Goal: Task Accomplishment & Management: Manage account settings

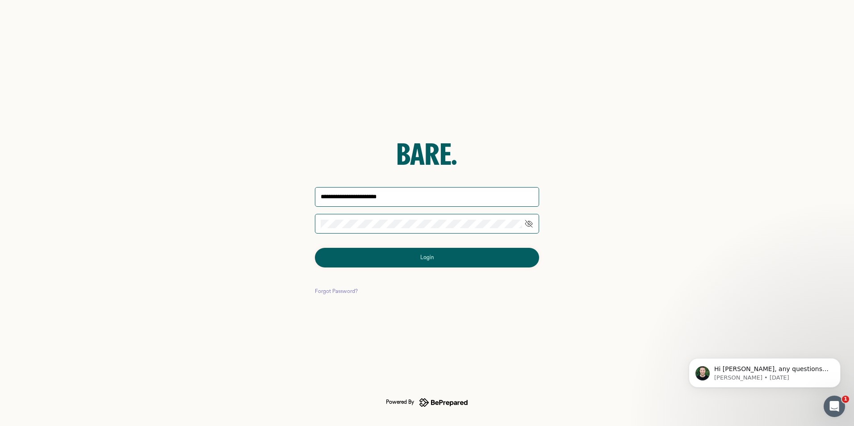
click at [459, 255] on button "Login" at bounding box center [427, 258] width 224 height 20
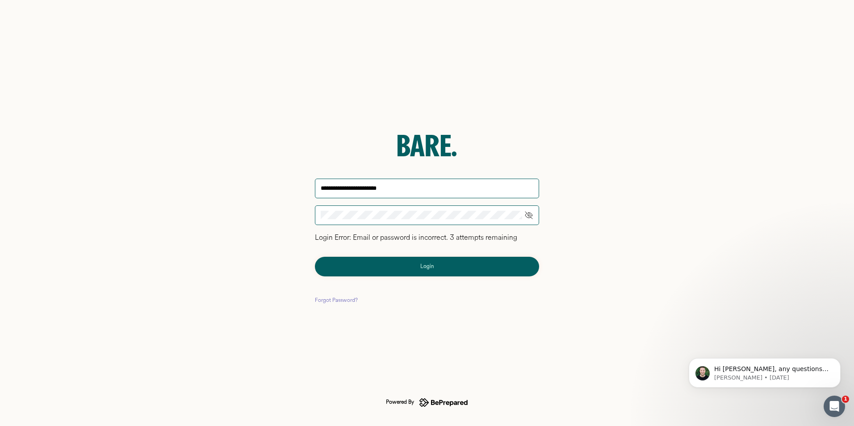
click at [334, 300] on div "Forgot Password?" at bounding box center [336, 300] width 43 height 9
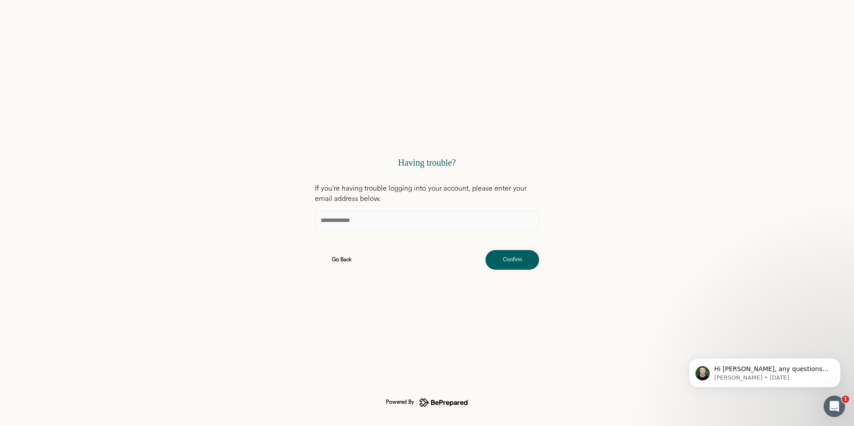
click at [351, 222] on input at bounding box center [427, 221] width 224 height 20
type input "**********"
drag, startPoint x: 510, startPoint y: 258, endPoint x: 342, endPoint y: 291, distance: 170.7
click at [508, 258] on div "Confirm" at bounding box center [512, 259] width 19 height 9
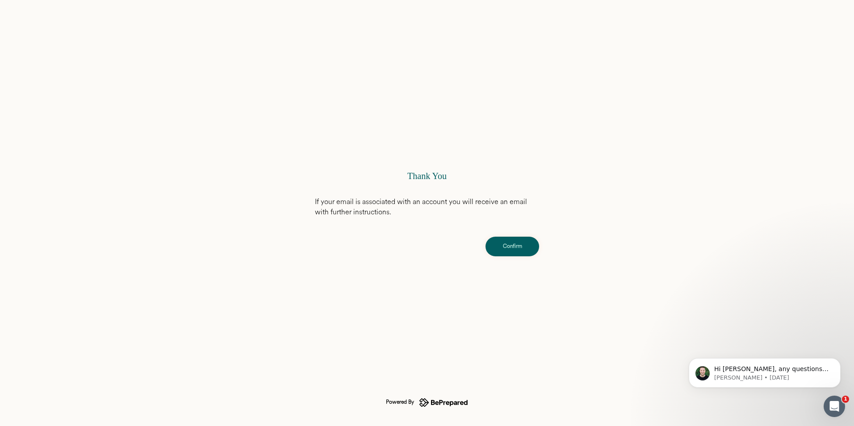
click at [515, 244] on div "Confirm" at bounding box center [512, 246] width 19 height 9
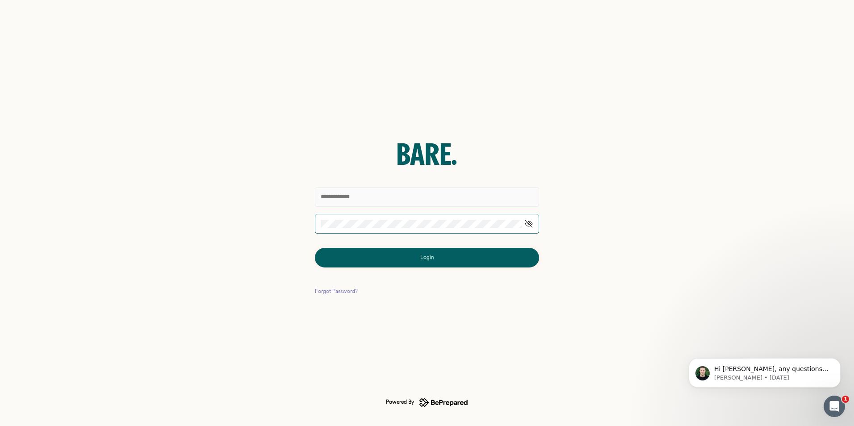
click at [335, 196] on input "text" at bounding box center [427, 197] width 224 height 20
type input "**********"
drag, startPoint x: 385, startPoint y: 256, endPoint x: 281, endPoint y: 283, distance: 106.9
click at [385, 256] on button "Login" at bounding box center [427, 258] width 224 height 20
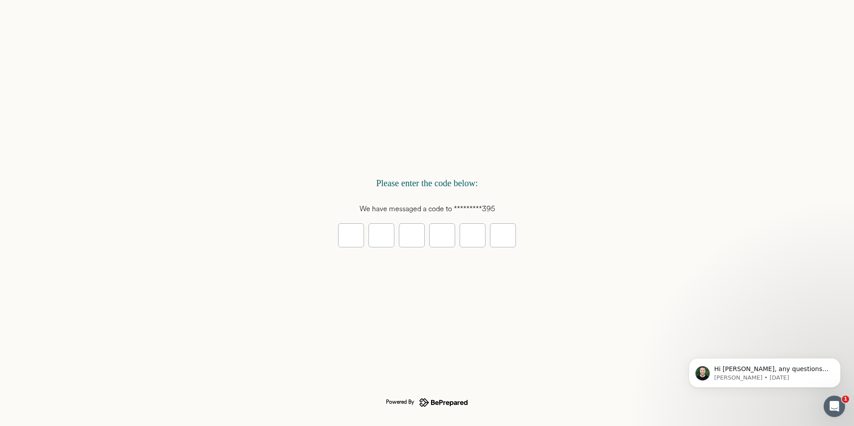
type input "*"
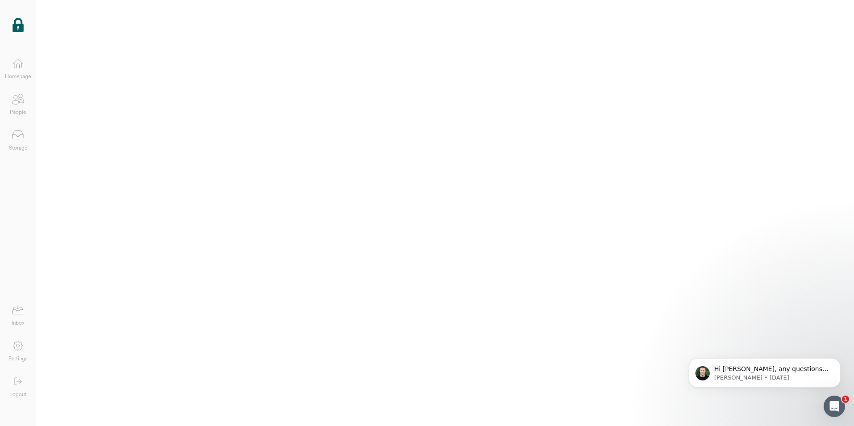
click at [17, 24] on img at bounding box center [18, 25] width 11 height 14
drag, startPoint x: 107, startPoint y: 144, endPoint x: 548, endPoint y: 201, distance: 444.1
click at [548, 201] on div at bounding box center [445, 213] width 818 height 426
click at [17, 67] on icon at bounding box center [18, 66] width 3 height 4
click at [17, 66] on icon at bounding box center [17, 65] width 7 height 5
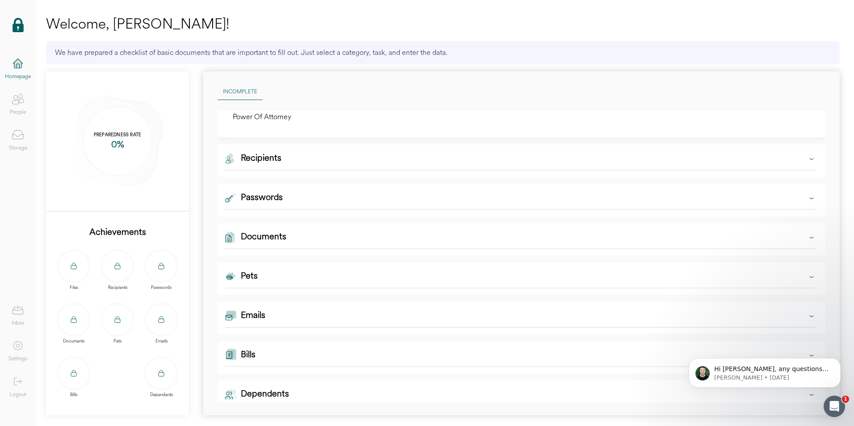
scroll to position [163, 0]
